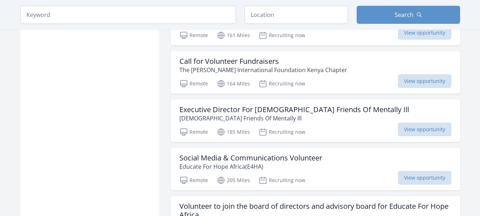
scroll to position [790, 0]
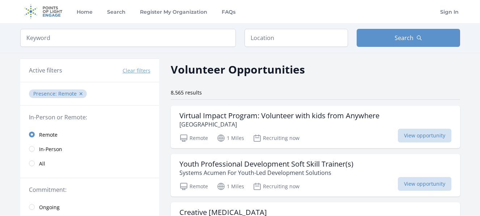
click at [165, 39] on input "search" at bounding box center [127, 38] width 215 height 18
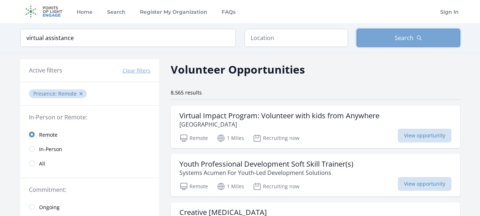
click at [401, 31] on button "Search" at bounding box center [407, 38] width 103 height 18
click at [407, 36] on span "Search" at bounding box center [403, 38] width 19 height 9
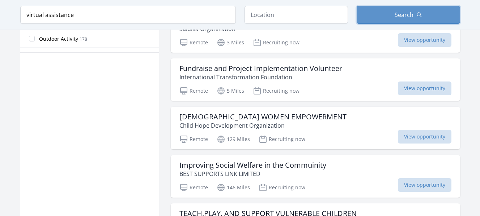
scroll to position [448, 0]
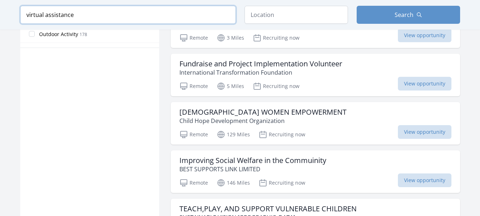
click at [164, 12] on input "virtual assistance" at bounding box center [127, 15] width 215 height 18
type input "v"
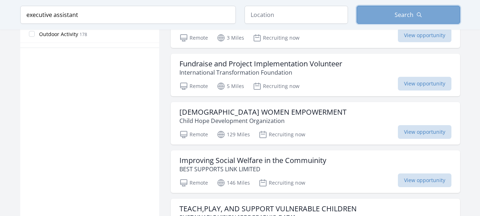
click at [389, 14] on button "Search" at bounding box center [407, 15] width 103 height 18
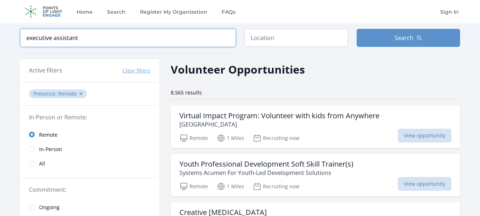
click at [173, 38] on input "executive assistant" at bounding box center [127, 38] width 215 height 18
type input "e"
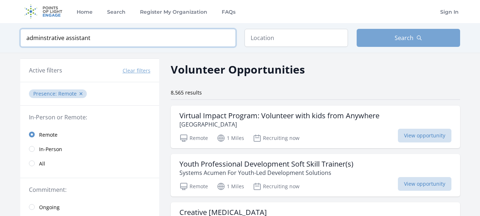
type input "adminstrative assistant"
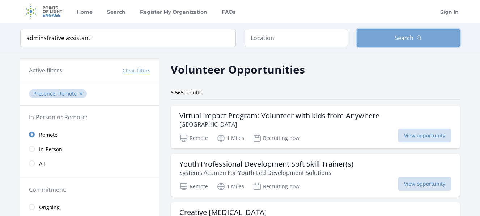
click at [411, 35] on span "Search" at bounding box center [403, 38] width 19 height 9
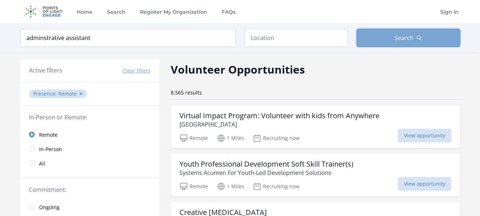
click at [411, 35] on span "Search" at bounding box center [403, 38] width 19 height 9
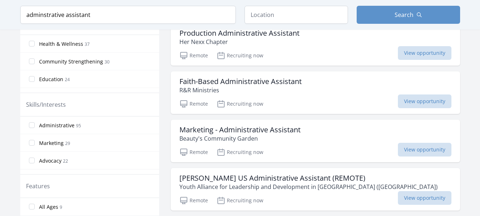
scroll to position [246, 0]
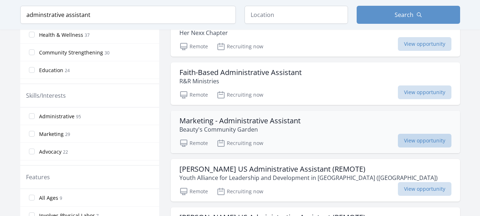
click at [416, 137] on span "View opportunity" at bounding box center [424, 141] width 53 height 14
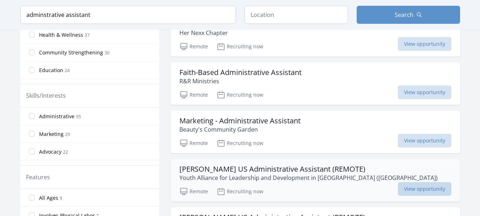
click at [428, 187] on span "View opportunity" at bounding box center [424, 190] width 53 height 14
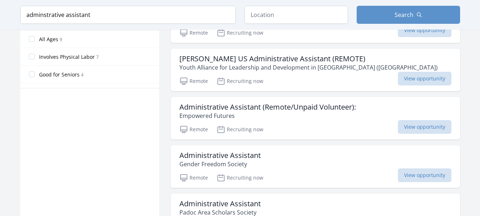
scroll to position [419, 0]
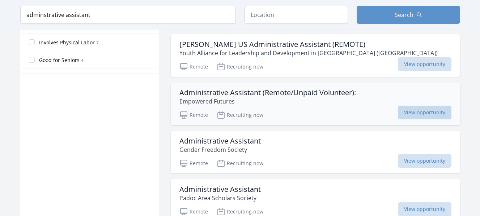
click at [430, 109] on span "View opportunity" at bounding box center [424, 113] width 53 height 14
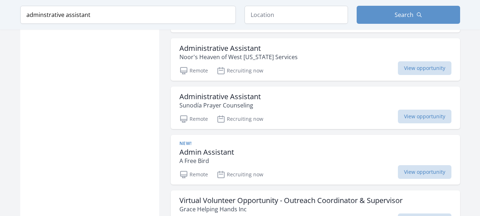
scroll to position [781, 0]
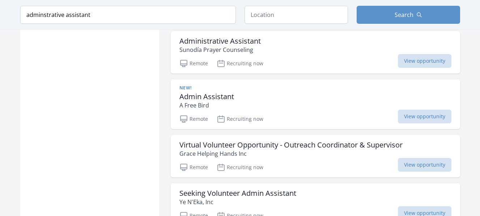
scroll to position [781, 0]
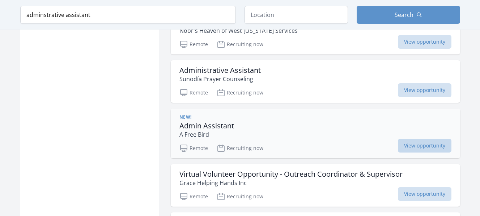
click at [412, 146] on span "View opportunity" at bounding box center [424, 146] width 53 height 14
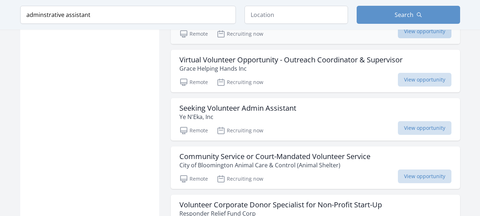
scroll to position [896, 0]
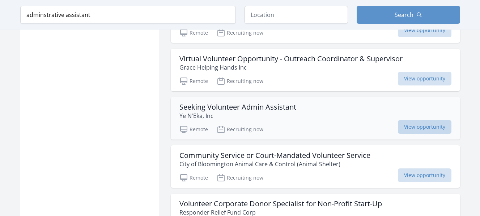
click at [411, 130] on span "View opportunity" at bounding box center [424, 127] width 53 height 14
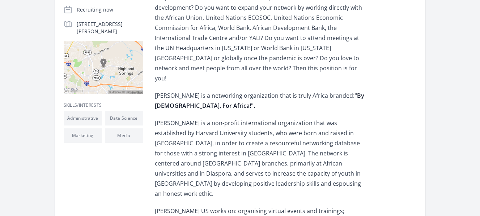
scroll to position [173, 0]
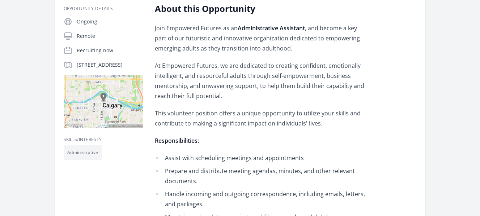
scroll to position [121, 0]
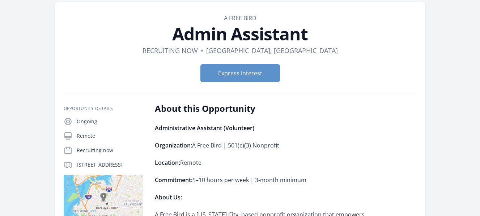
scroll to position [29, 0]
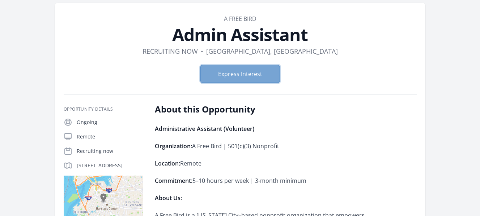
click at [243, 70] on button "Express Interest" at bounding box center [240, 74] width 80 height 18
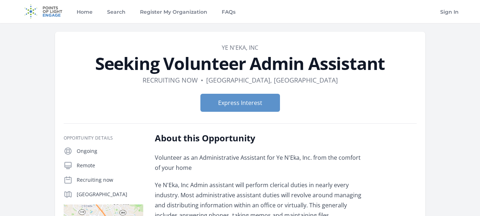
drag, startPoint x: 0, startPoint y: 0, endPoint x: 297, endPoint y: 127, distance: 322.6
click at [246, 102] on button "Express Interest" at bounding box center [240, 103] width 80 height 18
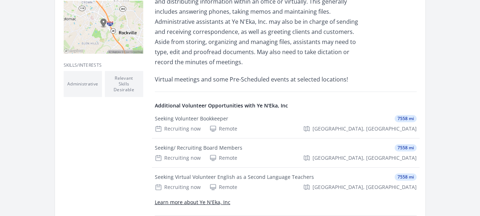
scroll to position [202, 0]
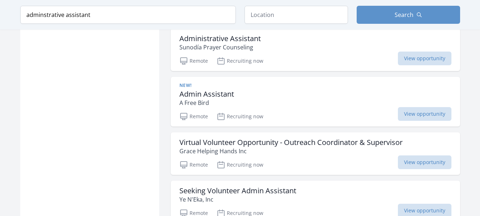
scroll to position [835, 0]
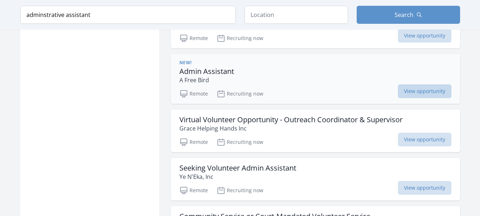
click at [432, 91] on span "View opportunity" at bounding box center [424, 92] width 53 height 14
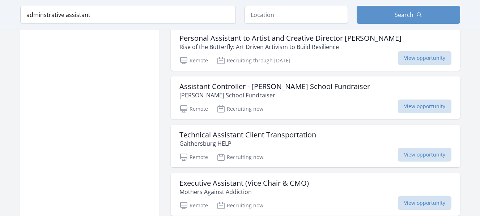
scroll to position [1804, 0]
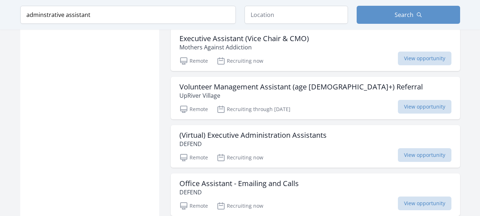
scroll to position [1948, 0]
click at [427, 149] on span "View opportunity" at bounding box center [424, 155] width 53 height 14
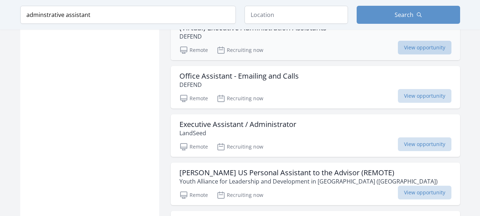
scroll to position [2064, 0]
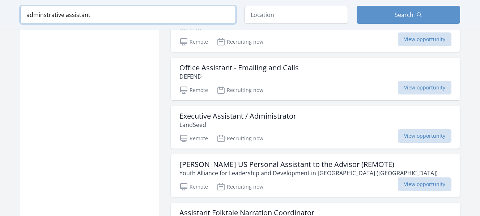
click at [23, 14] on input "adminstrative assistant" at bounding box center [127, 15] width 215 height 18
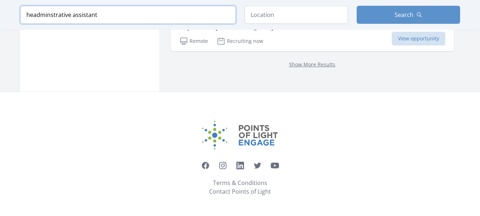
scroll to position [1061, 0]
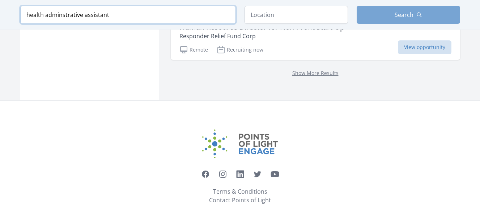
type input "health adminstrative assistant"
click at [404, 13] on span "Search" at bounding box center [403, 14] width 19 height 9
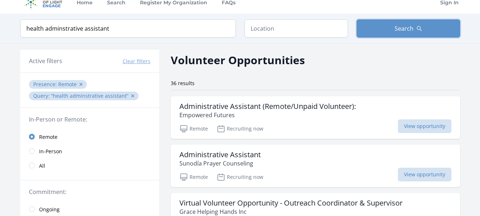
scroll to position [0, 0]
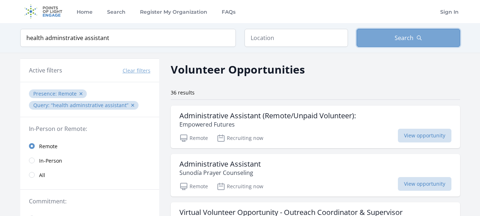
click at [401, 34] on span "Search" at bounding box center [403, 38] width 19 height 9
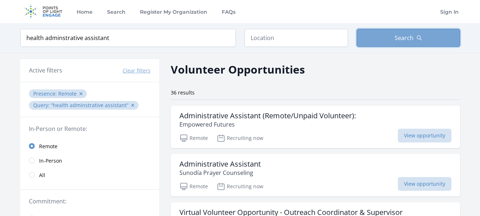
click at [401, 34] on span "Search" at bounding box center [403, 38] width 19 height 9
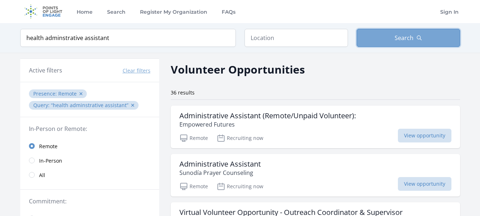
click at [401, 34] on span "Search" at bounding box center [403, 38] width 19 height 9
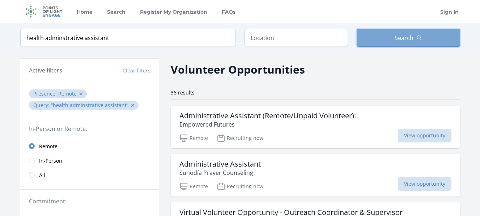
click at [401, 34] on span "Search" at bounding box center [403, 38] width 19 height 9
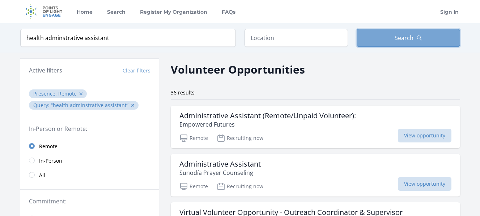
click at [401, 34] on span "Search" at bounding box center [403, 38] width 19 height 9
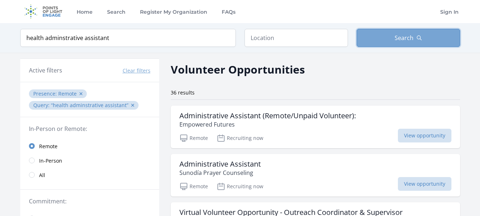
click at [401, 34] on span "Search" at bounding box center [403, 38] width 19 height 9
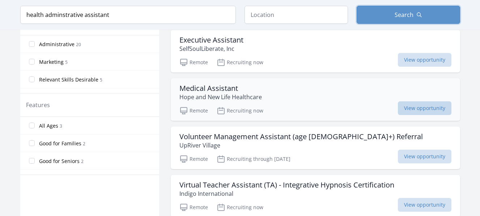
scroll to position [333, 0]
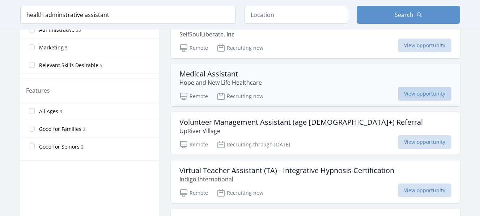
click at [416, 89] on span "View opportunity" at bounding box center [424, 94] width 53 height 14
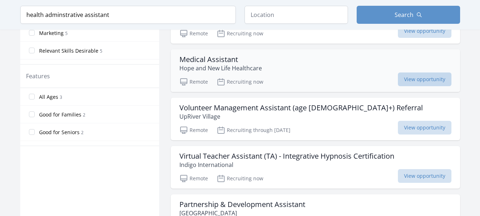
scroll to position [361, 0]
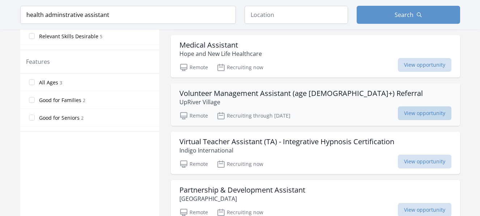
click at [419, 112] on span "View opportunity" at bounding box center [424, 114] width 53 height 14
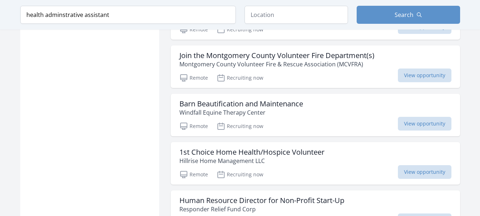
scroll to position [853, 0]
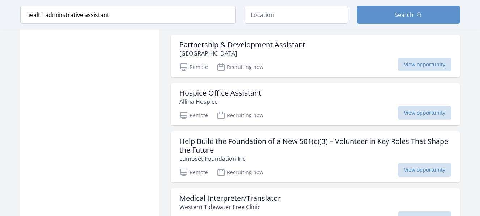
scroll to position [506, 0]
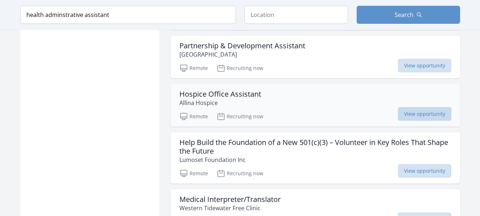
click at [432, 113] on span "View opportunity" at bounding box center [424, 114] width 53 height 14
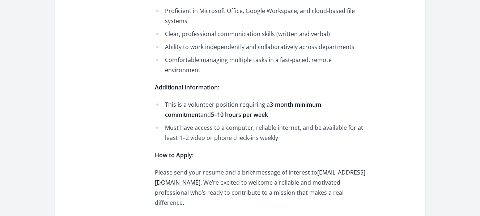
scroll to position [564, 0]
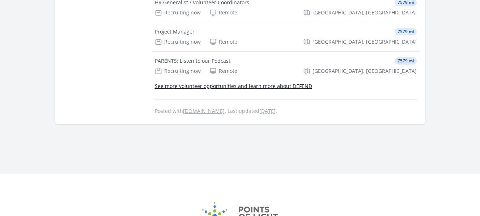
scroll to position [1143, 0]
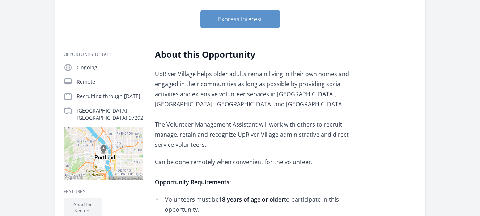
scroll to position [72, 0]
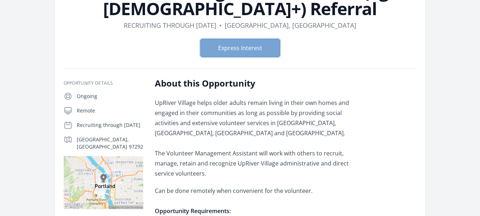
click at [235, 46] on button "Express Interest" at bounding box center [240, 48] width 80 height 18
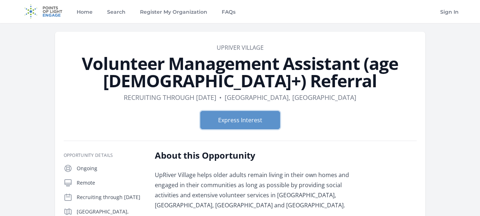
scroll to position [14, 0]
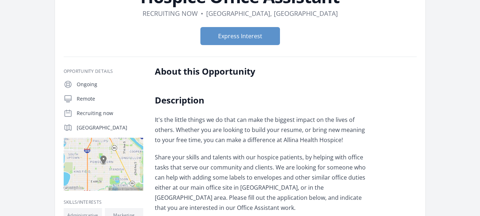
scroll to position [130, 0]
